Goal: Task Accomplishment & Management: Use online tool/utility

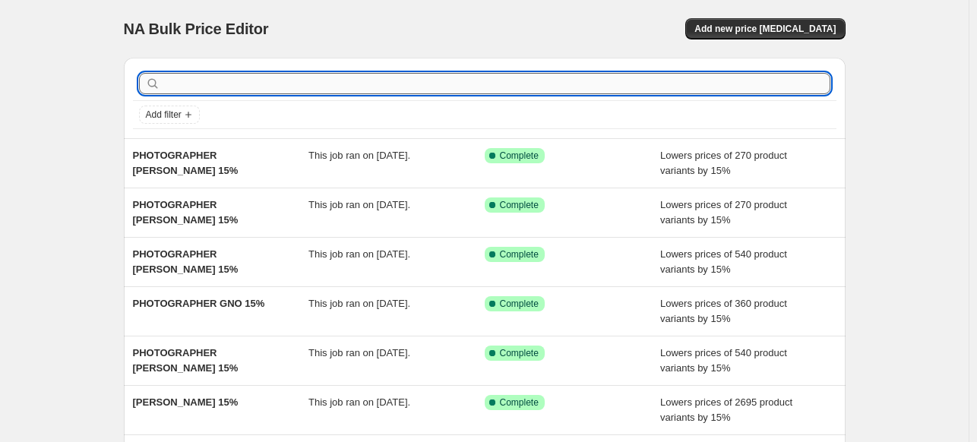
click at [668, 89] on input "text" at bounding box center [496, 83] width 667 height 21
paste input "[PERSON_NAME]"
type input "PHOTOGRAPHER [PERSON_NAME] 15%"
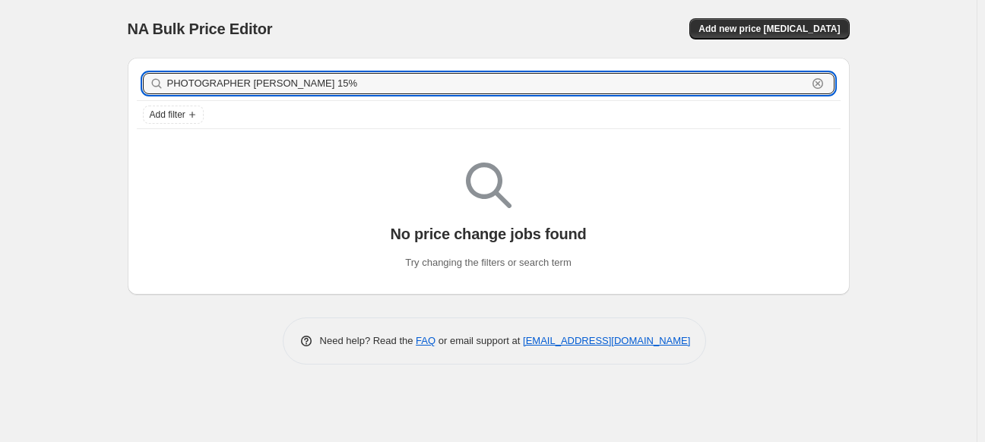
drag, startPoint x: 404, startPoint y: 80, endPoint x: 24, endPoint y: 85, distance: 380.1
click at [20, 85] on div "NA Bulk Price Editor. This page is ready NA Bulk Price Editor Add new price [ME…" at bounding box center [488, 221] width 977 height 442
click at [774, 33] on span "Add new price [MEDICAL_DATA]" at bounding box center [769, 29] width 141 height 12
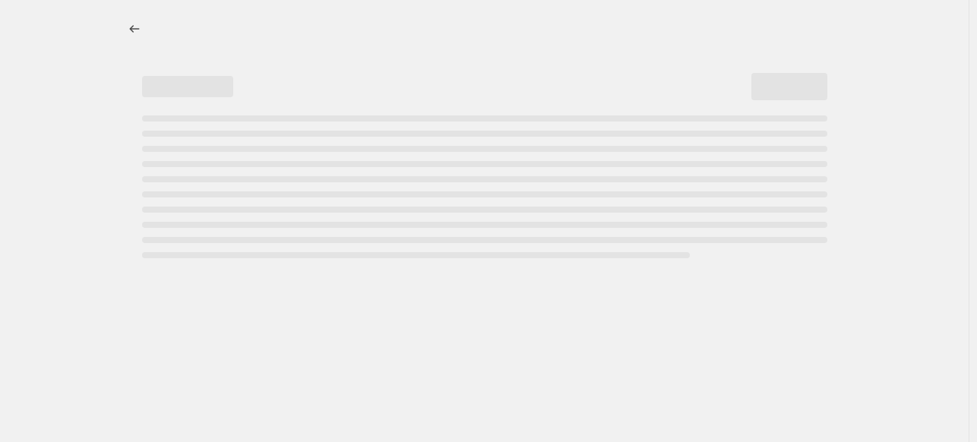
select select "percentage"
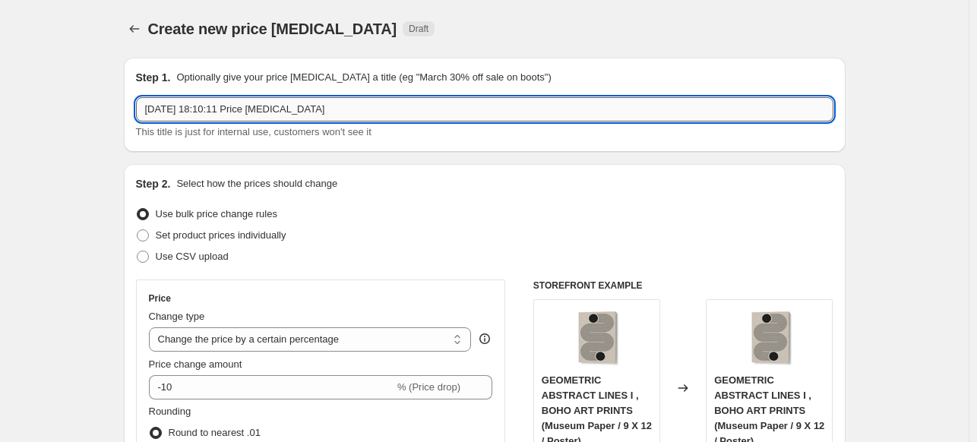
click at [404, 106] on input "[DATE] 18:10:11 Price [MEDICAL_DATA]" at bounding box center [485, 109] width 698 height 24
paste input "PHOTOGRAPHER [PERSON_NAME] 15%"
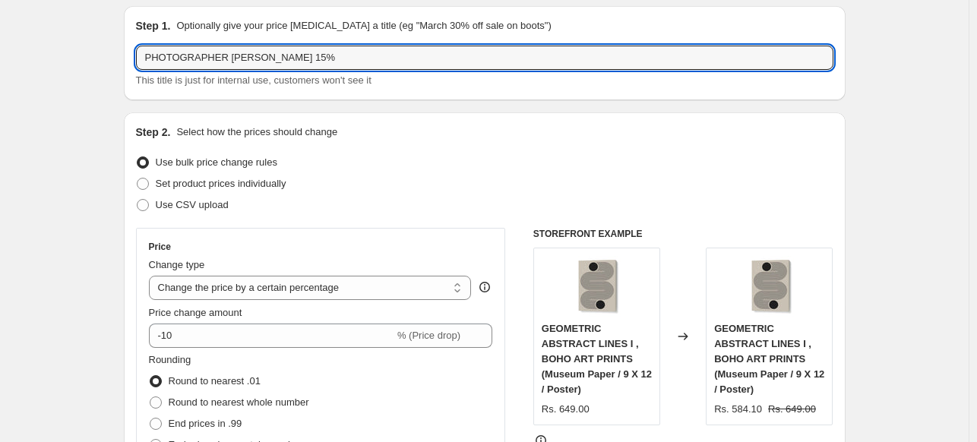
scroll to position [152, 0]
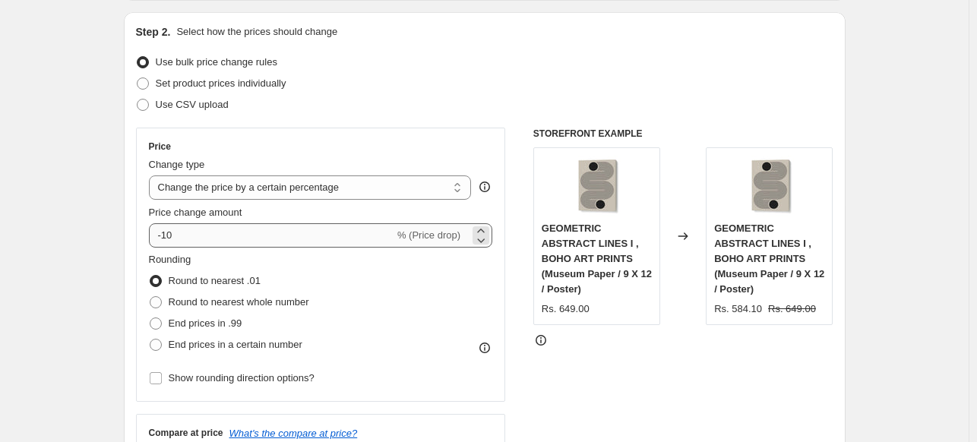
type input "PHOTOGRAPHER [PERSON_NAME] 15%"
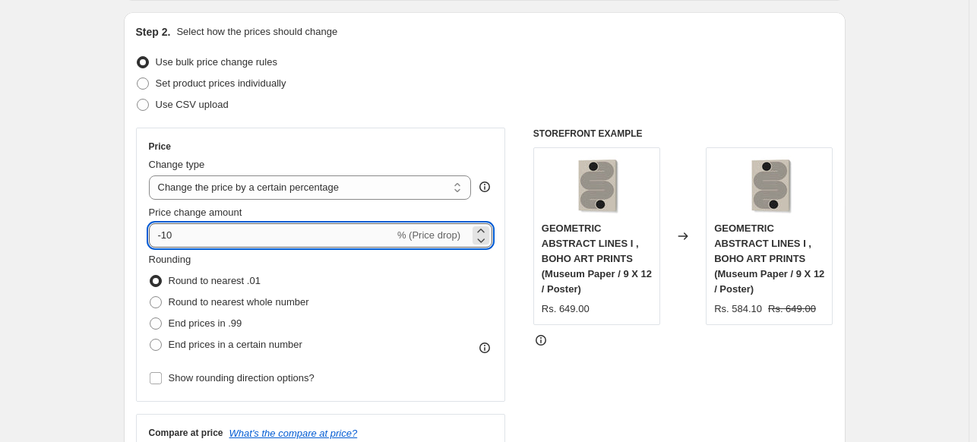
click at [222, 241] on input "-10" at bounding box center [272, 235] width 246 height 24
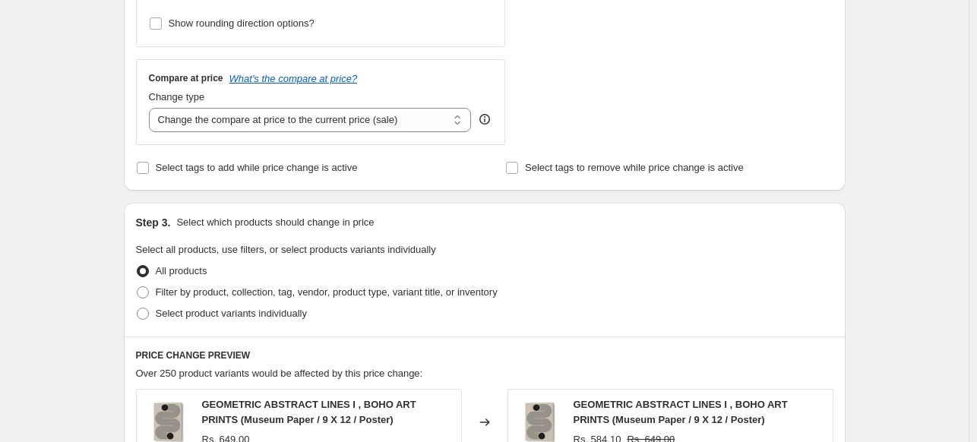
scroll to position [532, 0]
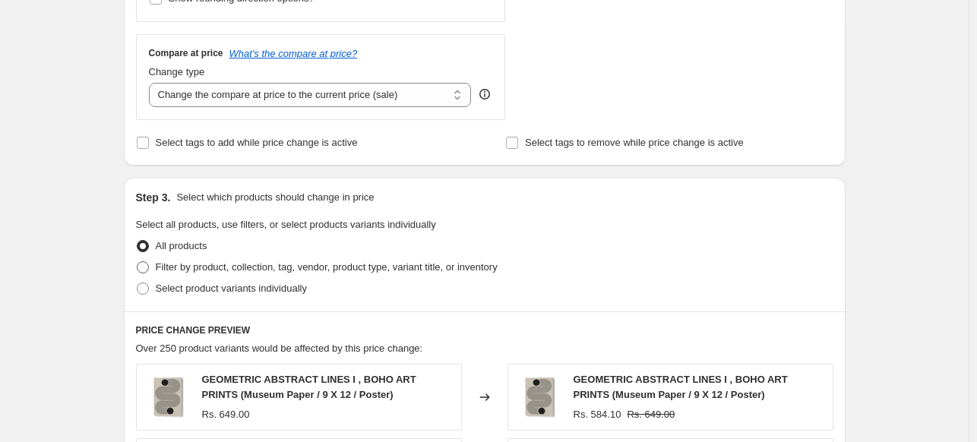
type input "-15"
click at [181, 268] on span "Filter by product, collection, tag, vendor, product type, variant title, or inv…" at bounding box center [327, 266] width 342 height 11
click at [138, 262] on input "Filter by product, collection, tag, vendor, product type, variant title, or inv…" at bounding box center [137, 261] width 1 height 1
radio input "true"
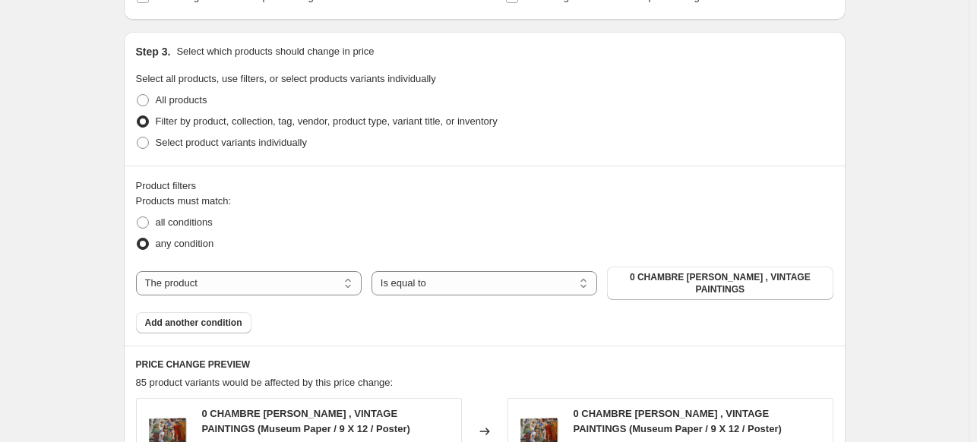
scroll to position [684, 0]
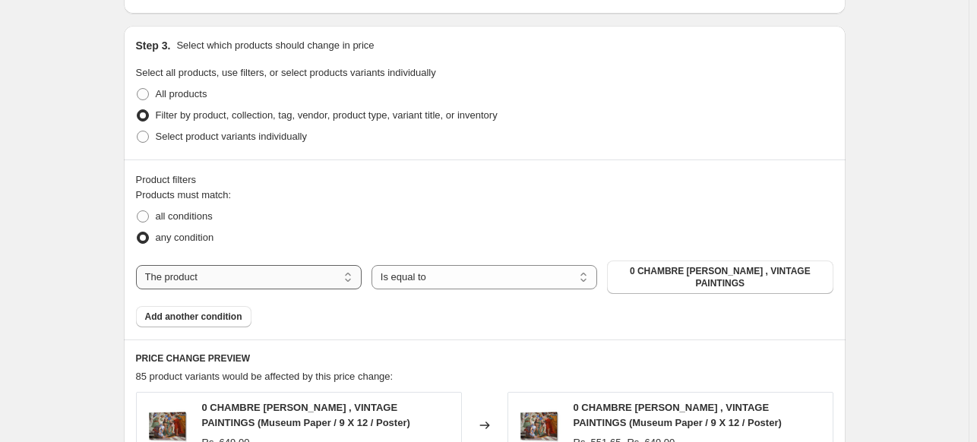
click at [287, 277] on select "The product The product's collection The product's tag The product's vendor The…" at bounding box center [249, 277] width 226 height 24
select select "collection"
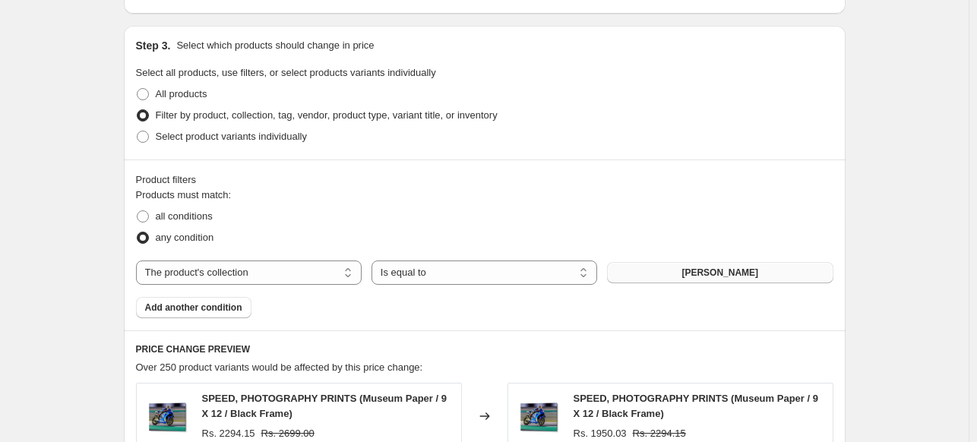
click at [755, 274] on span "[PERSON_NAME]" at bounding box center [720, 273] width 77 height 12
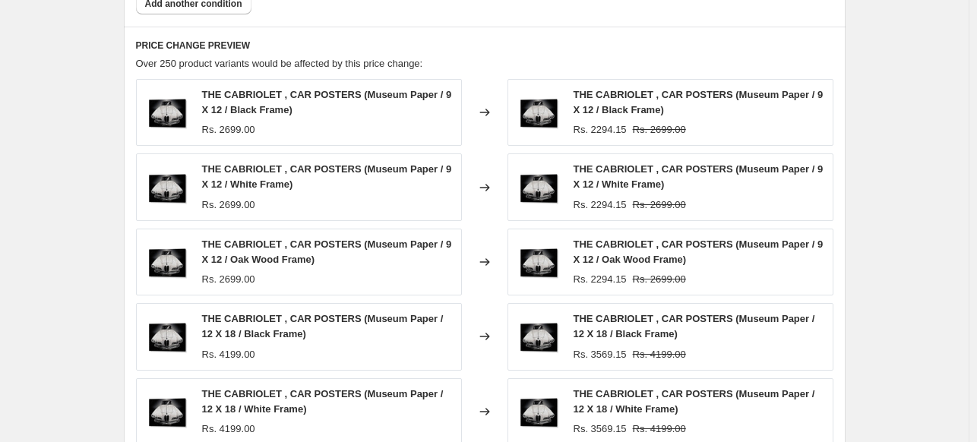
scroll to position [1271, 0]
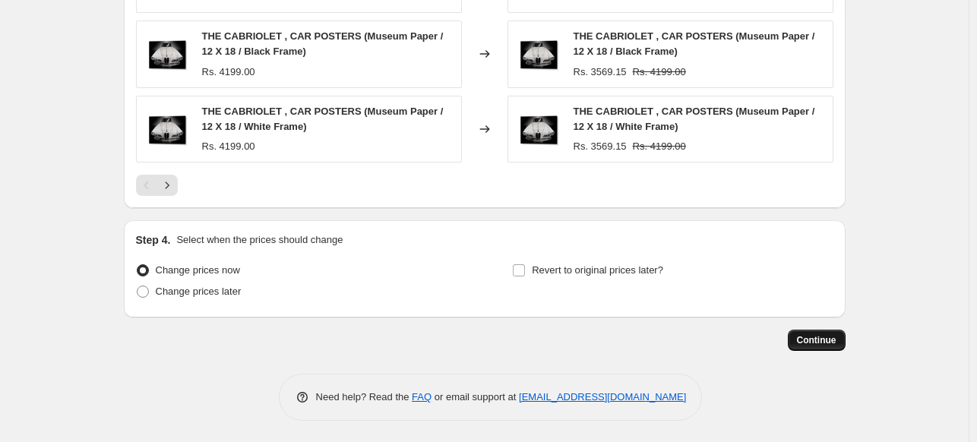
click at [826, 338] on span "Continue" at bounding box center [817, 340] width 40 height 12
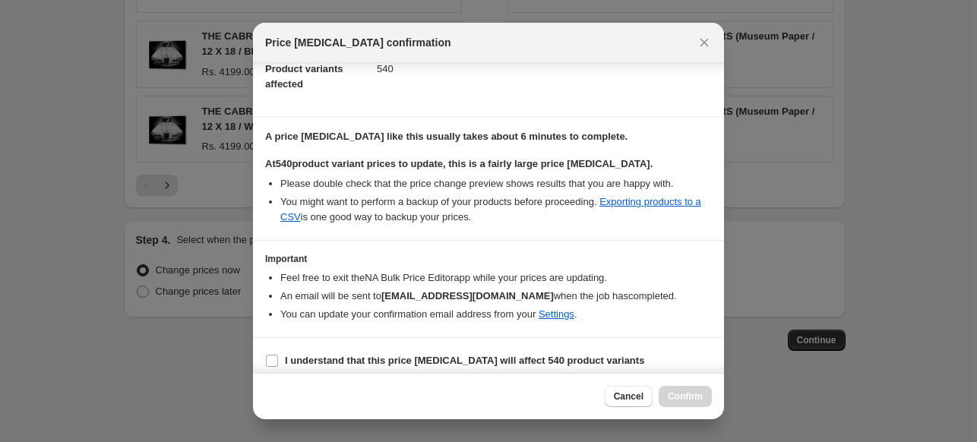
scroll to position [185, 0]
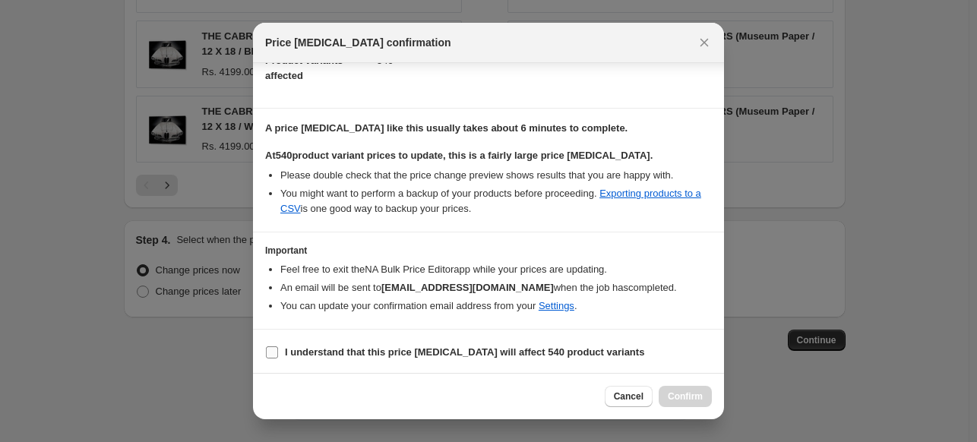
click at [442, 352] on b "I understand that this price [MEDICAL_DATA] will affect 540 product variants" at bounding box center [465, 352] width 360 height 11
click at [278, 352] on input "I understand that this price [MEDICAL_DATA] will affect 540 product variants" at bounding box center [272, 353] width 12 height 12
checkbox input "true"
click at [695, 397] on span "Confirm" at bounding box center [685, 397] width 35 height 12
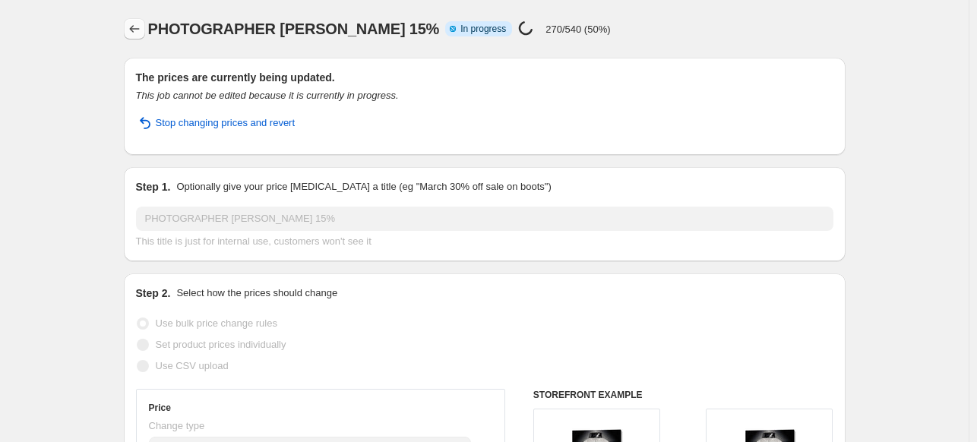
click at [141, 33] on icon "Price change jobs" at bounding box center [134, 28] width 15 height 15
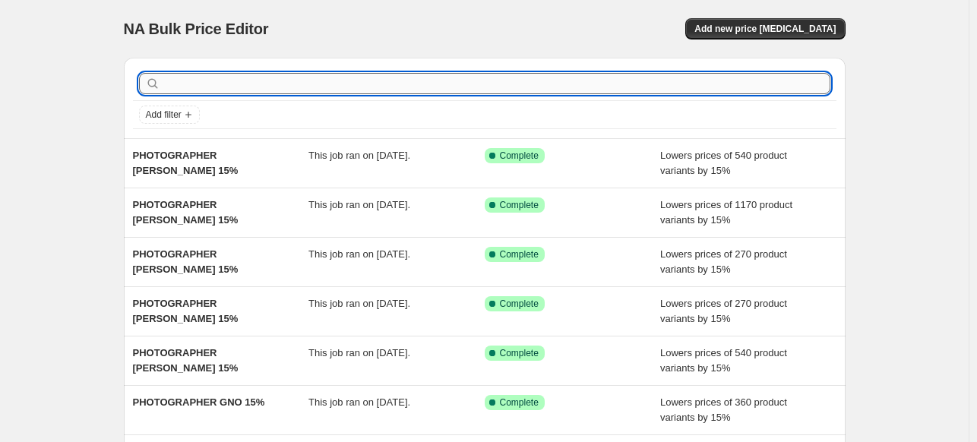
click at [423, 76] on input "text" at bounding box center [496, 83] width 667 height 21
type input "P"
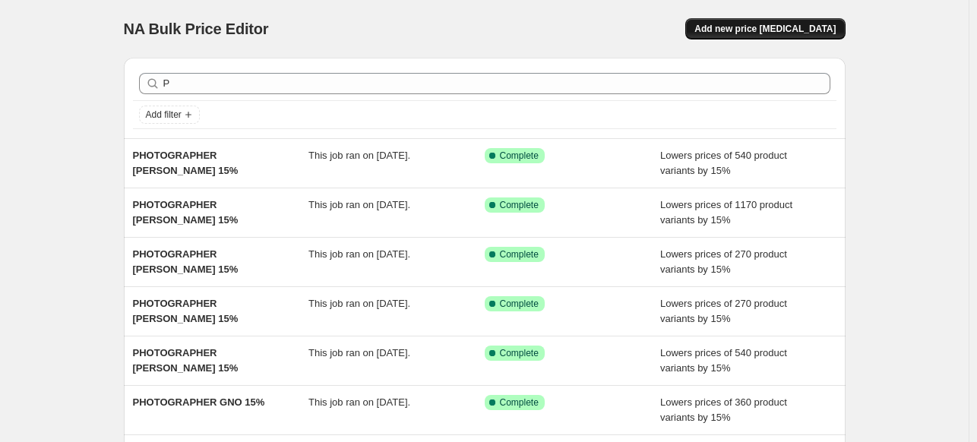
click at [832, 27] on span "Add new price [MEDICAL_DATA]" at bounding box center [765, 29] width 141 height 12
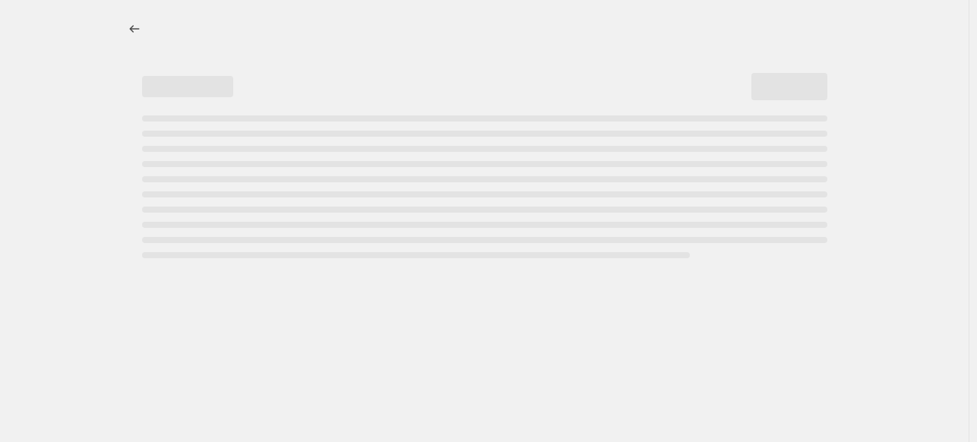
select select "percentage"
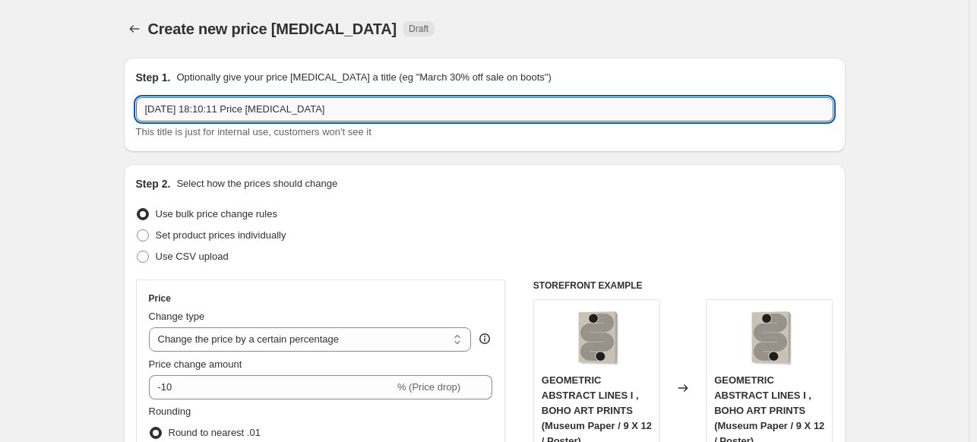
click at [370, 109] on input "[DATE] 18:10:11 Price [MEDICAL_DATA]" at bounding box center [485, 109] width 698 height 24
paste input "[PERSON_NAME]"
type input "PHOTOGRAPHER [PERSON_NAME] 15%"
drag, startPoint x: 370, startPoint y: 109, endPoint x: 134, endPoint y: 242, distance: 271.6
click at [135, 242] on div "Step 2. Select how the prices should change Use bulk price change rules Set pro…" at bounding box center [485, 431] width 722 height 534
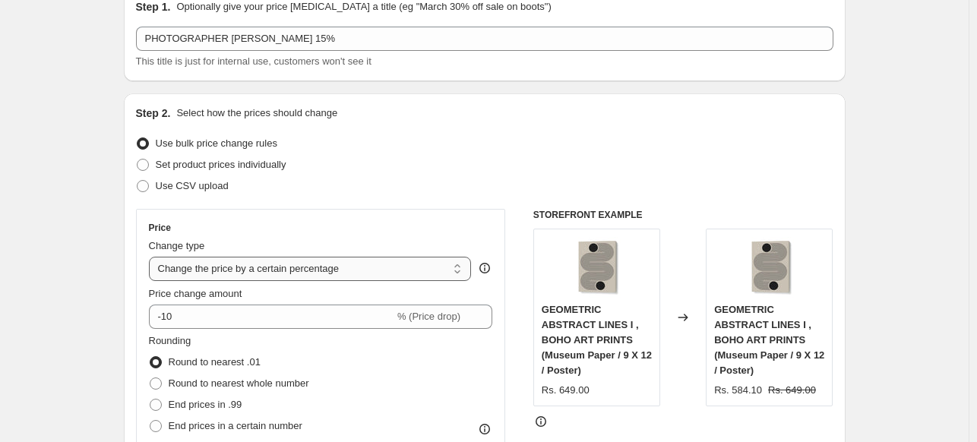
scroll to position [76, 0]
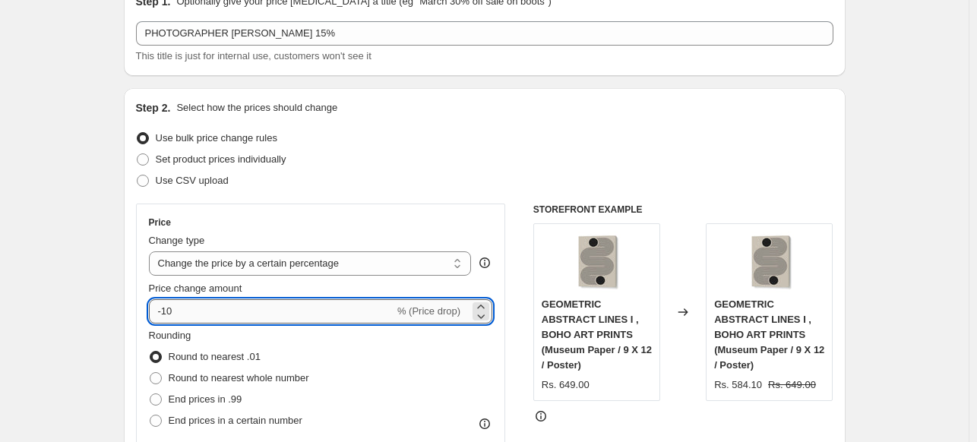
click at [245, 312] on input "-10" at bounding box center [272, 311] width 246 height 24
type input "-15"
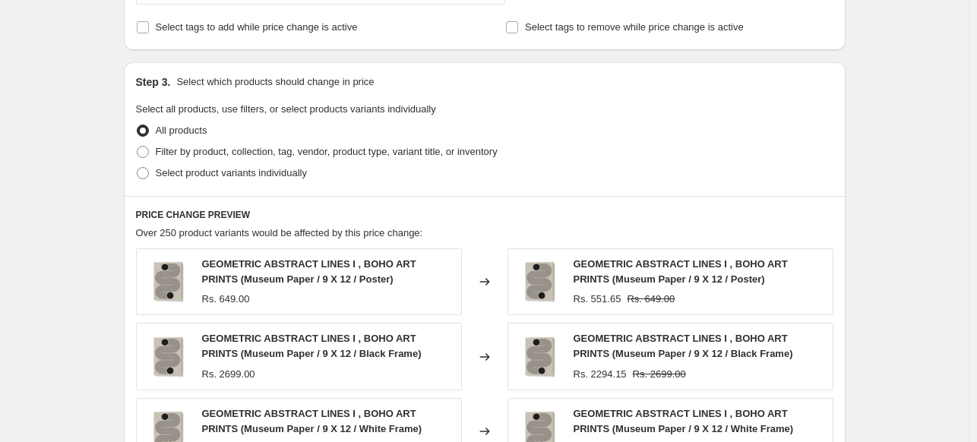
scroll to position [684, 0]
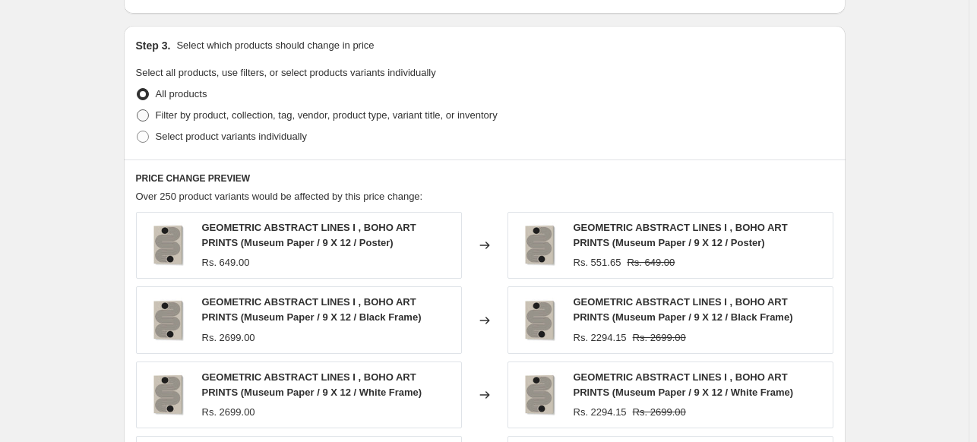
click at [155, 114] on label "Filter by product, collection, tag, vendor, product type, variant title, or inv…" at bounding box center [317, 115] width 362 height 21
click at [138, 110] on input "Filter by product, collection, tag, vendor, product type, variant title, or inv…" at bounding box center [137, 109] width 1 height 1
radio input "true"
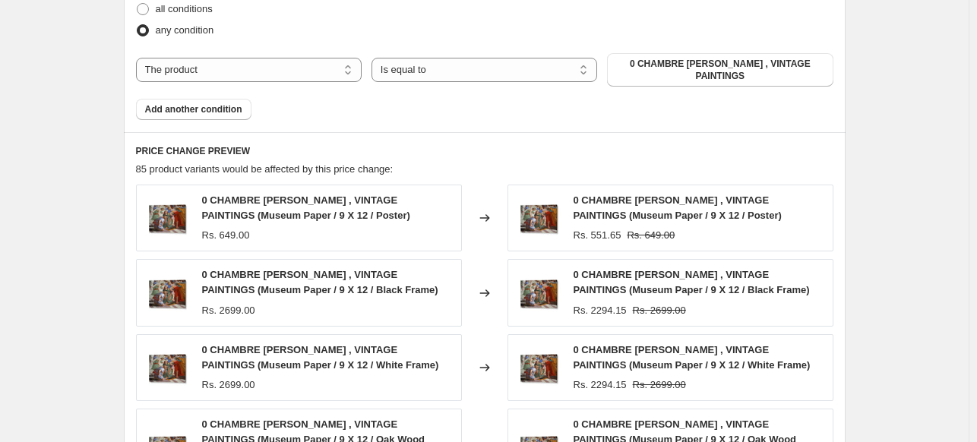
scroll to position [912, 0]
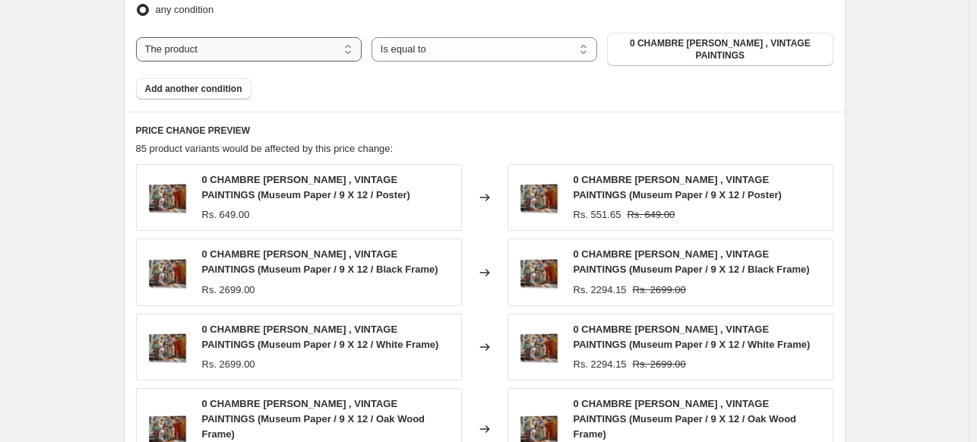
drag, startPoint x: 313, startPoint y: 43, endPoint x: 313, endPoint y: 55, distance: 11.4
click at [313, 43] on select "The product The product's collection The product's tag The product's vendor The…" at bounding box center [249, 49] width 226 height 24
select select "collection"
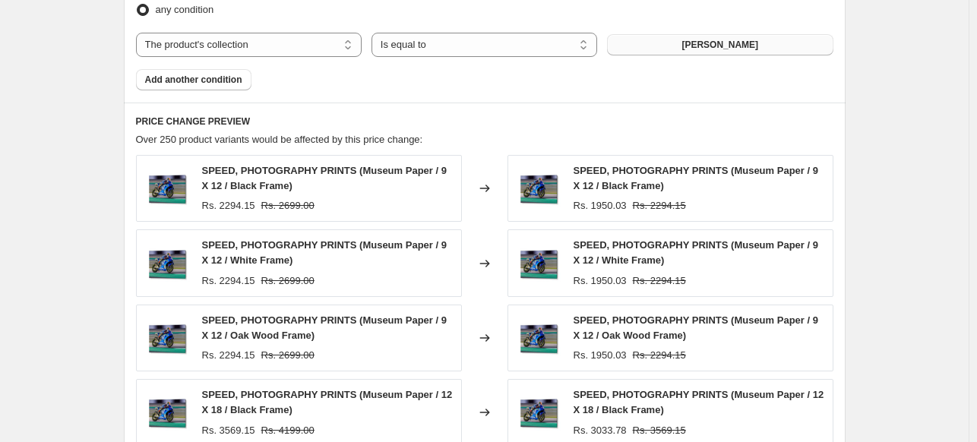
click at [696, 52] on button "[PERSON_NAME]" at bounding box center [720, 44] width 226 height 21
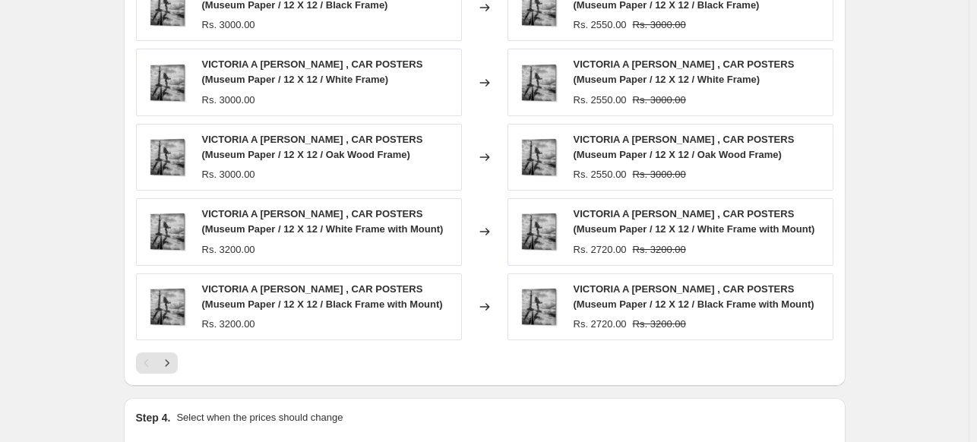
scroll to position [1271, 0]
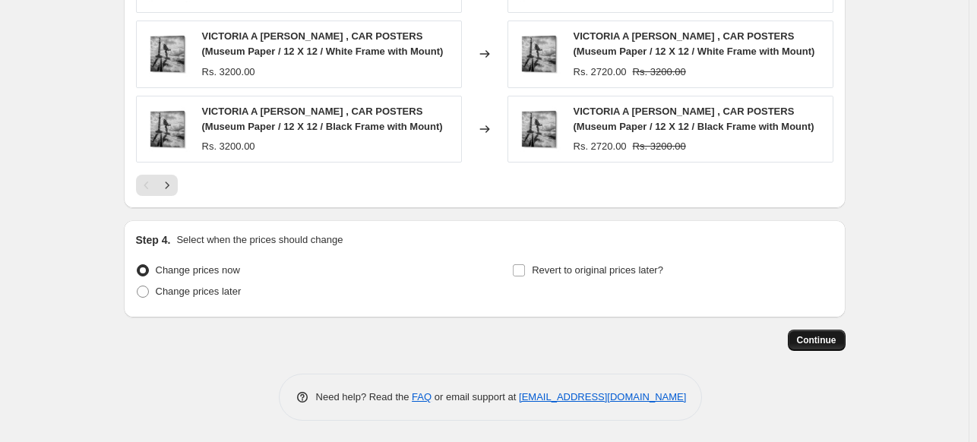
click at [811, 338] on span "Continue" at bounding box center [817, 340] width 40 height 12
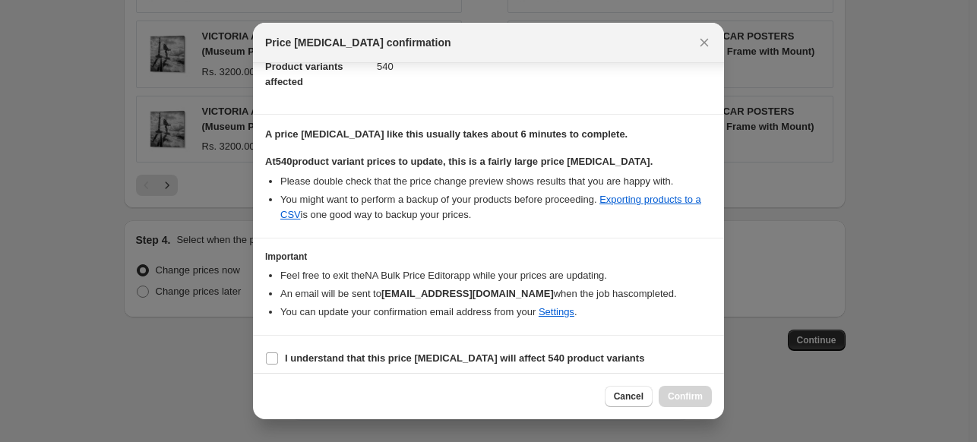
scroll to position [185, 0]
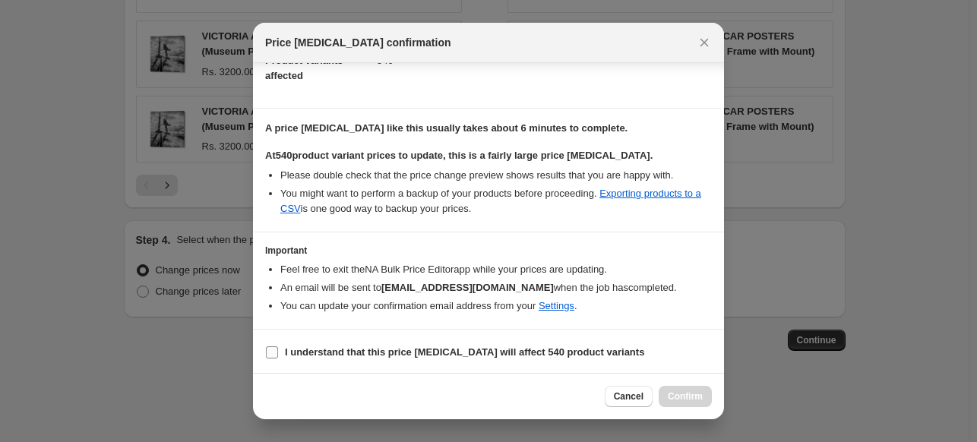
click at [425, 351] on b "I understand that this price [MEDICAL_DATA] will affect 540 product variants" at bounding box center [465, 352] width 360 height 11
click at [278, 351] on input "I understand that this price [MEDICAL_DATA] will affect 540 product variants" at bounding box center [272, 353] width 12 height 12
checkbox input "true"
click at [687, 391] on span "Confirm" at bounding box center [685, 397] width 35 height 12
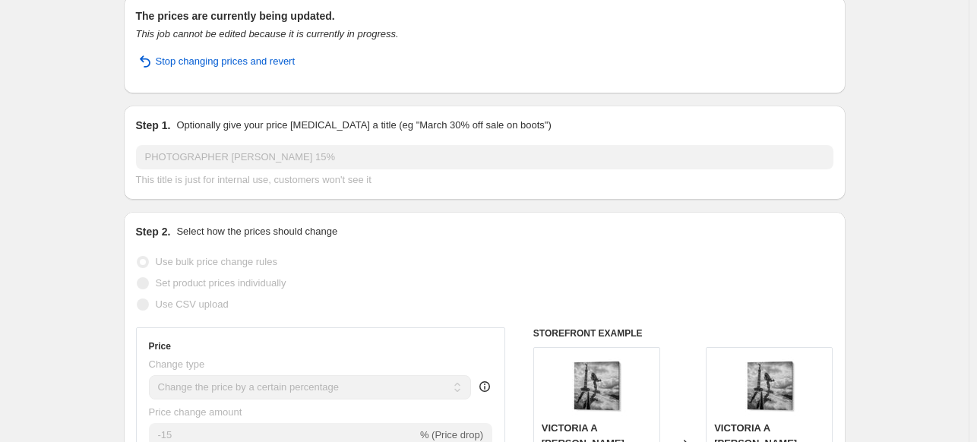
scroll to position [18, 0]
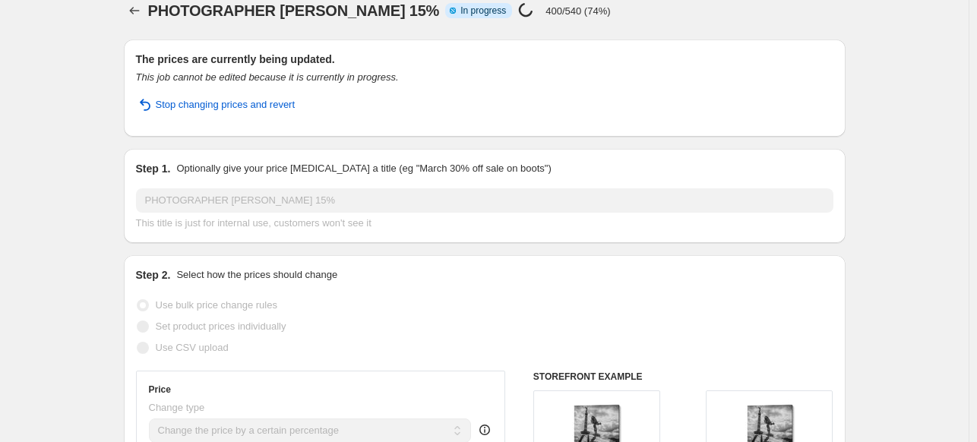
select select "percentage"
select select "collection"
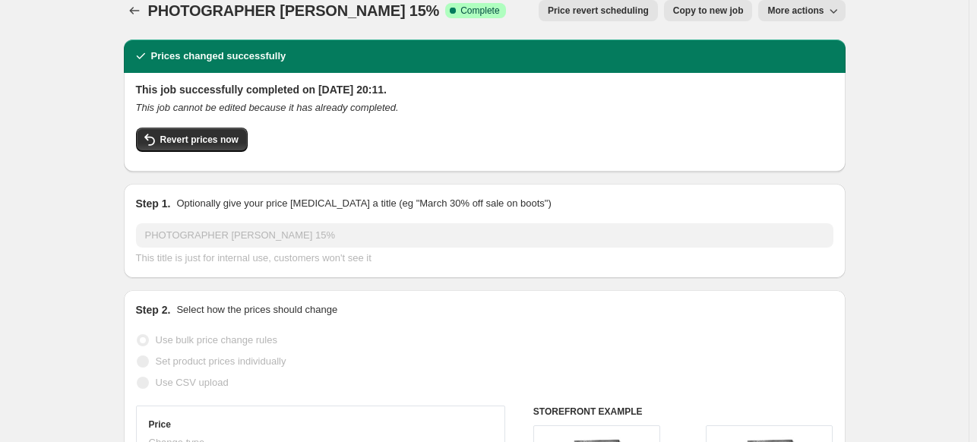
scroll to position [0, 0]
